Goal: Find specific page/section: Find specific page/section

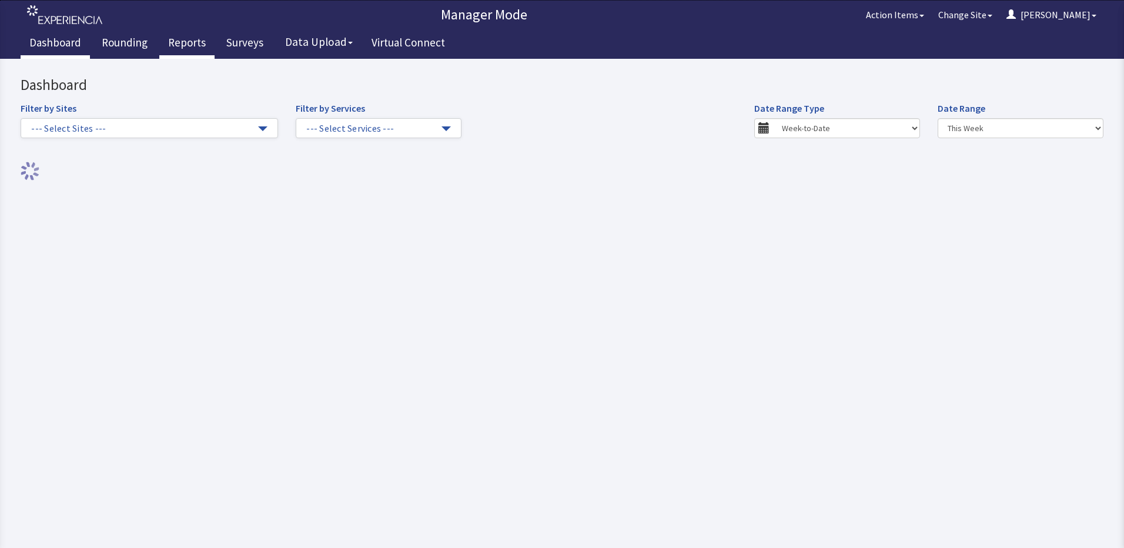
click at [186, 38] on link "Reports" at bounding box center [186, 43] width 55 height 29
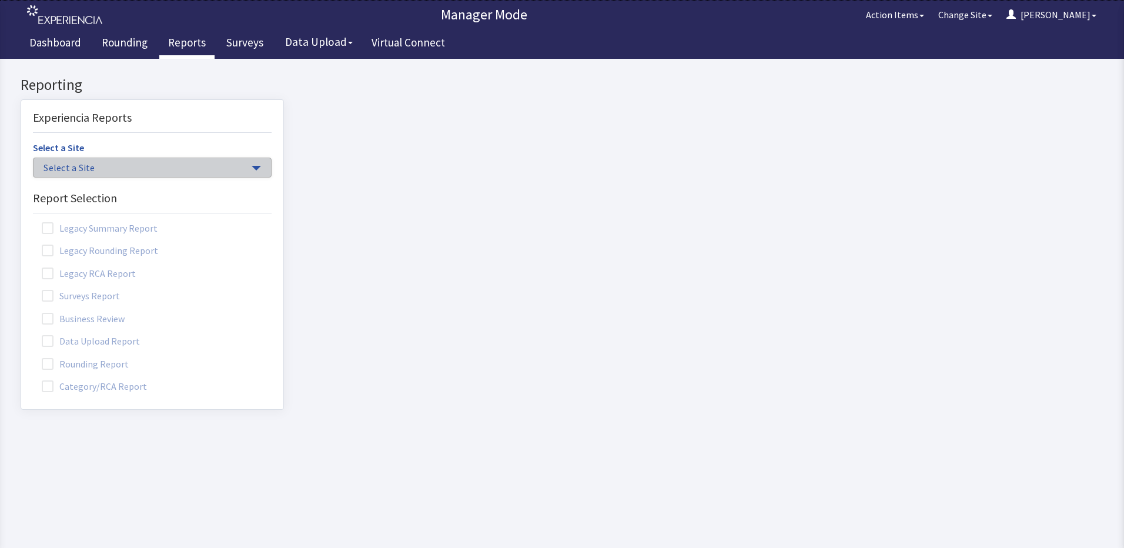
click at [250, 163] on button "Select a Site" at bounding box center [152, 168] width 239 height 20
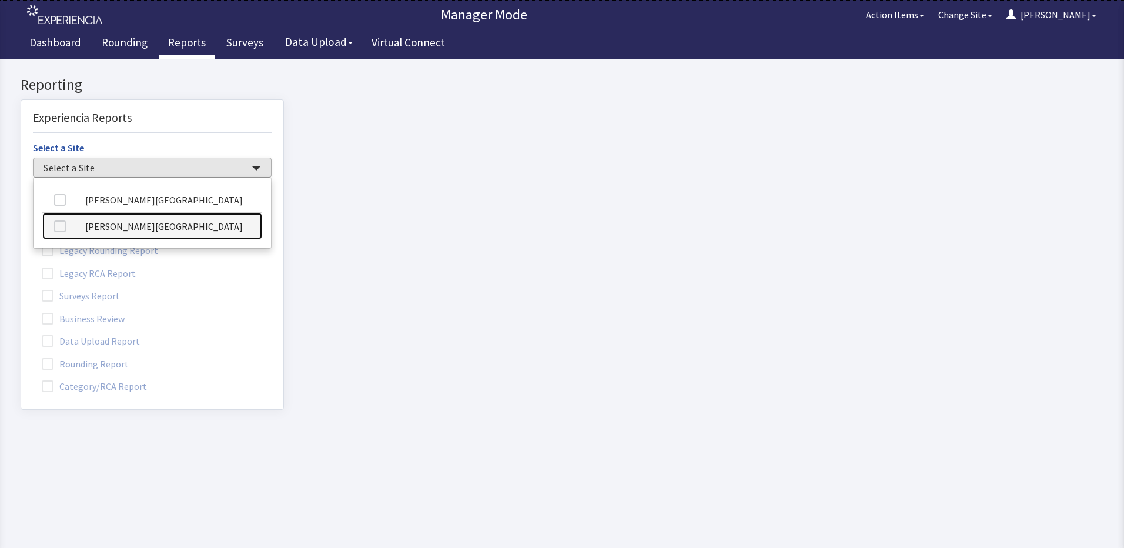
click at [193, 225] on link "[PERSON_NAME][GEOGRAPHIC_DATA]" at bounding box center [152, 226] width 220 height 26
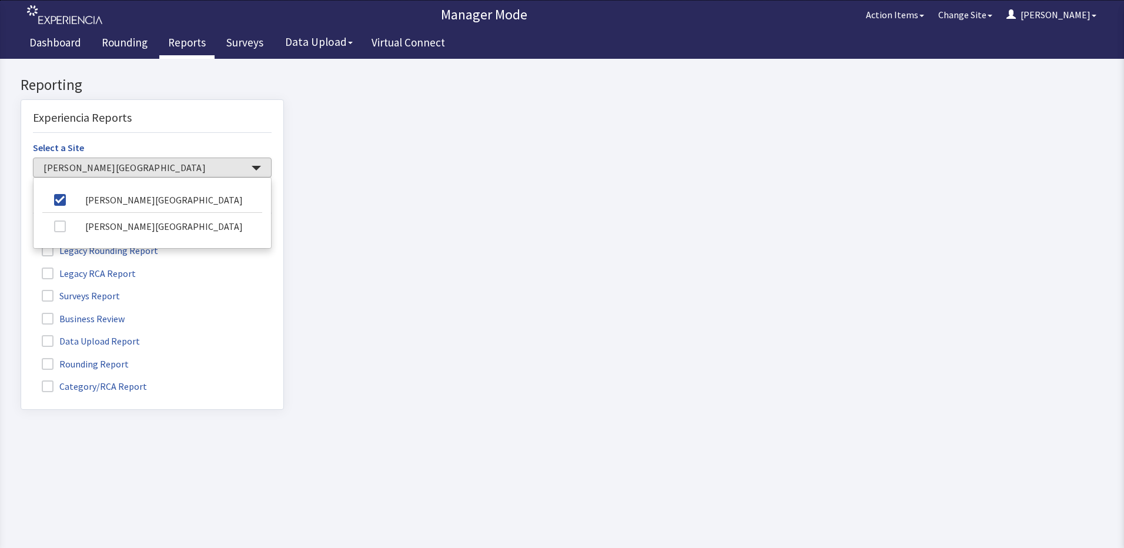
click at [49, 364] on span at bounding box center [48, 364] width 12 height 12
click at [21, 357] on input "Rounding Report" at bounding box center [21, 357] width 0 height 0
